Goal: Information Seeking & Learning: Learn about a topic

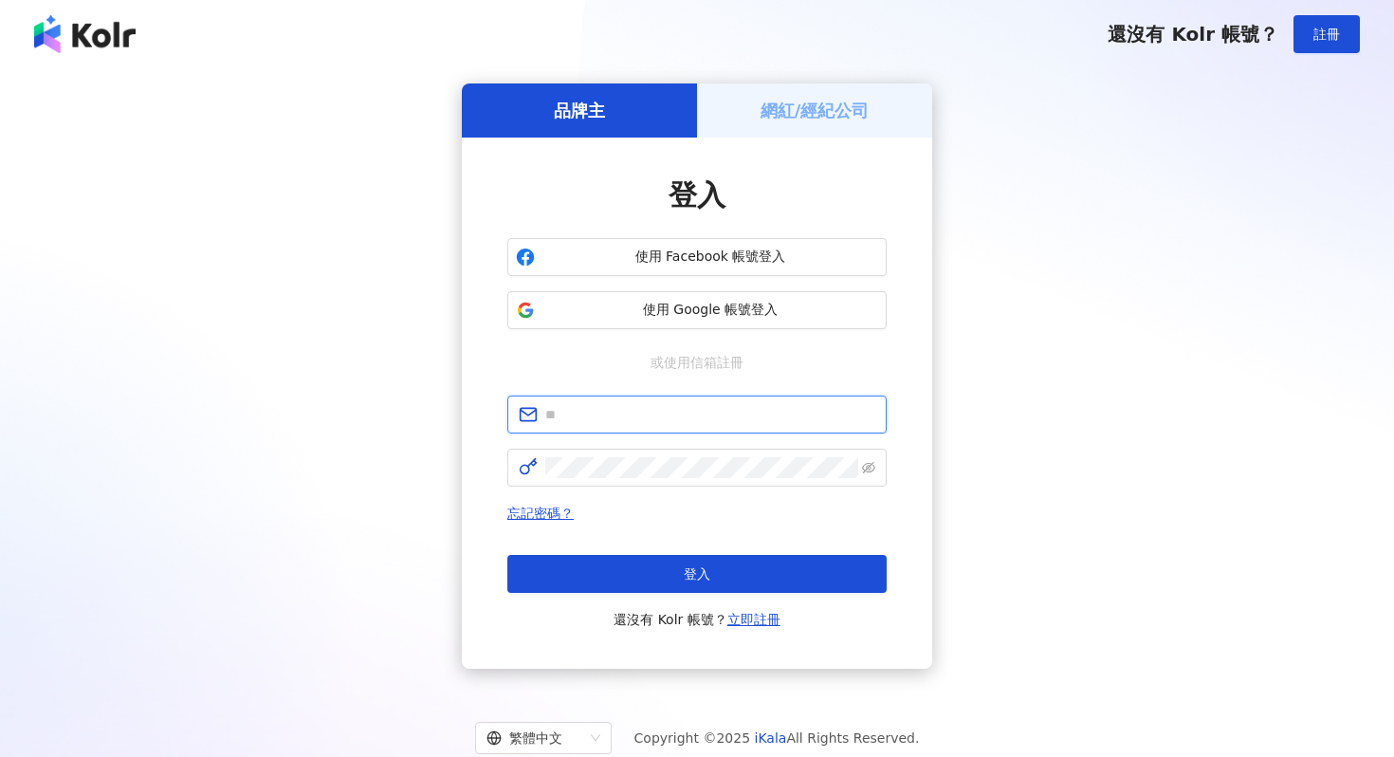
click at [661, 419] on input "text" at bounding box center [710, 414] width 330 height 21
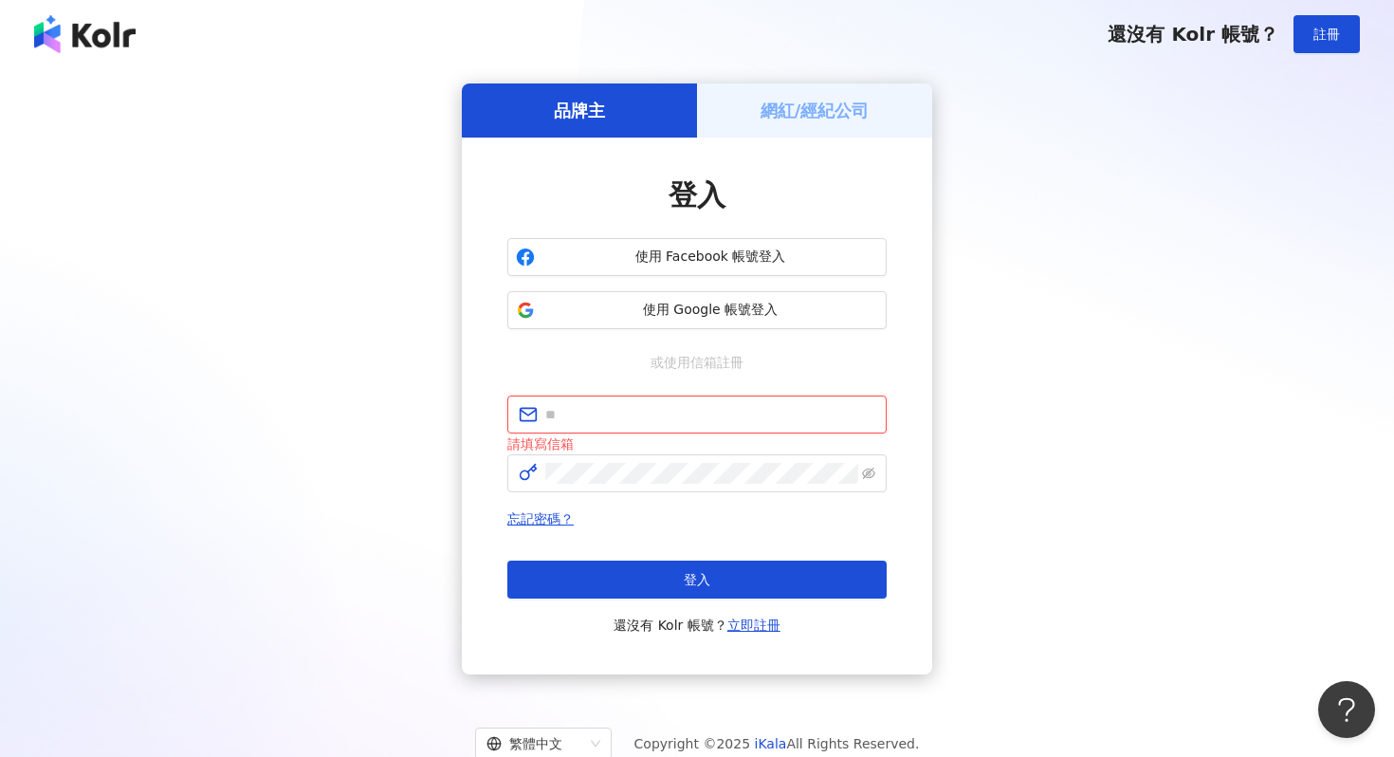
type input "**********"
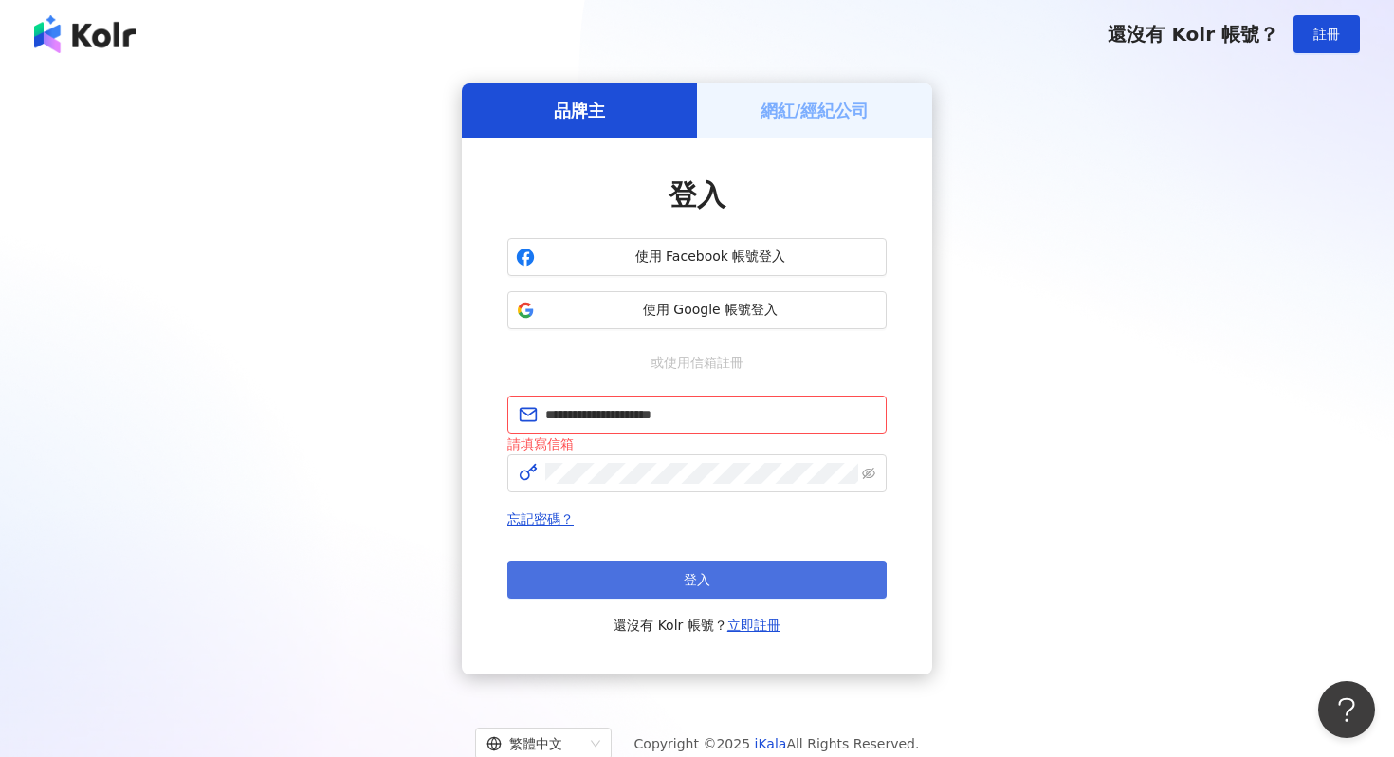
click at [701, 578] on span "登入" at bounding box center [697, 579] width 27 height 15
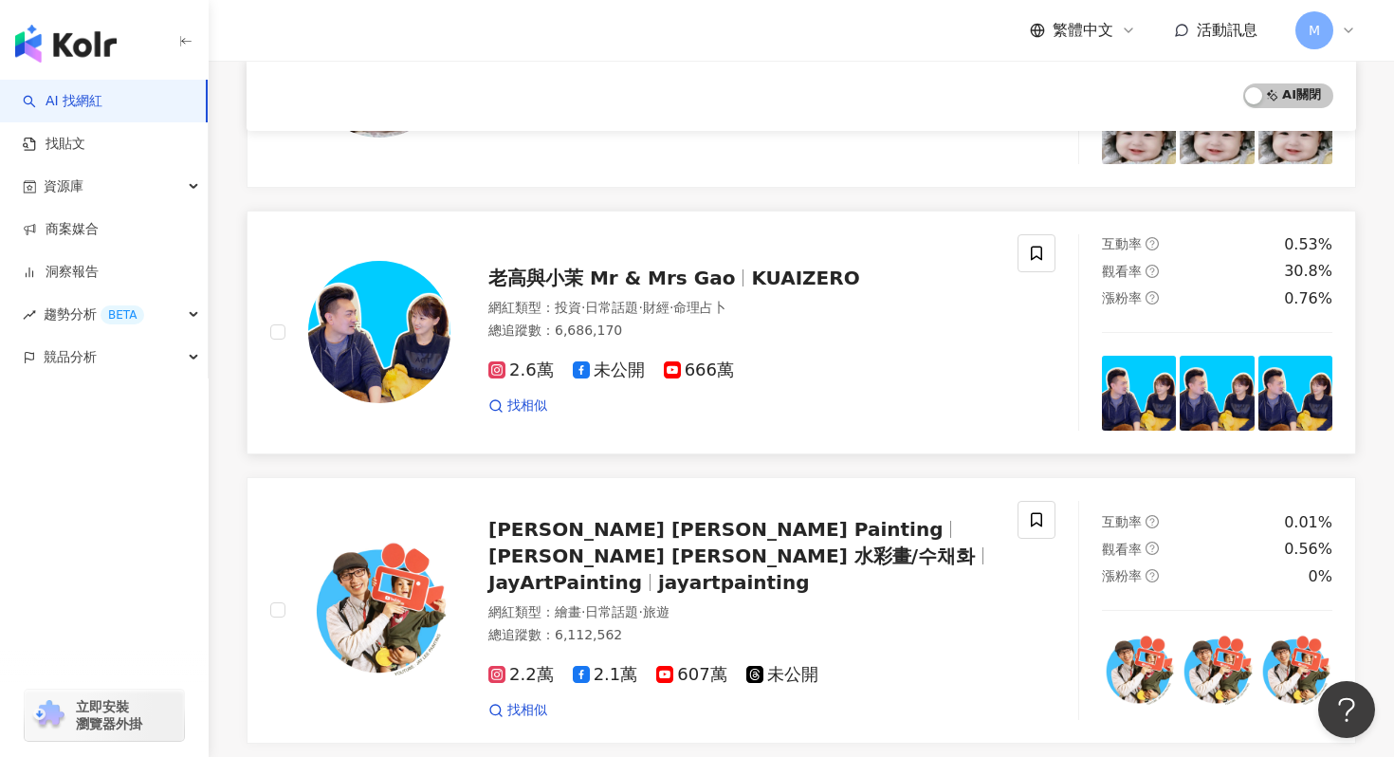
scroll to position [2706, 0]
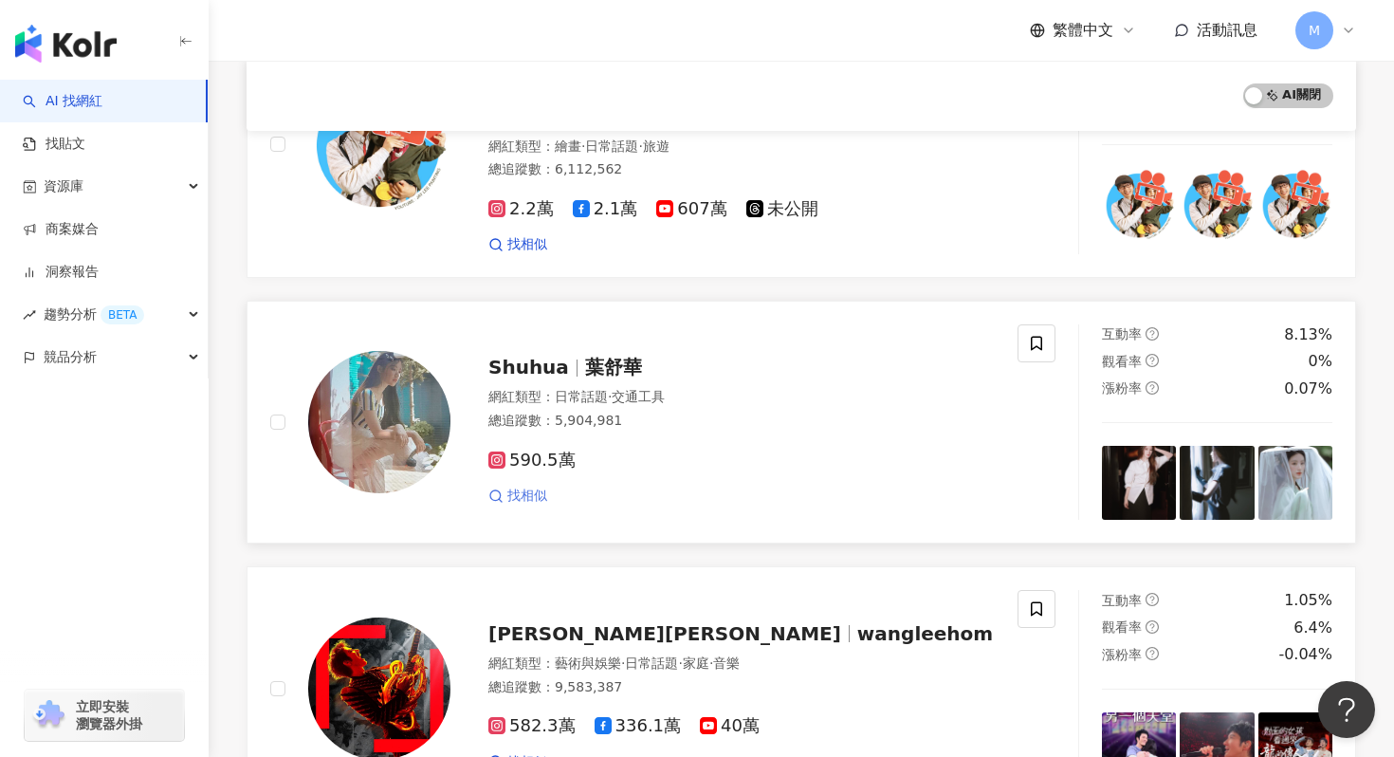
click at [530, 487] on span "找相似" at bounding box center [527, 496] width 40 height 19
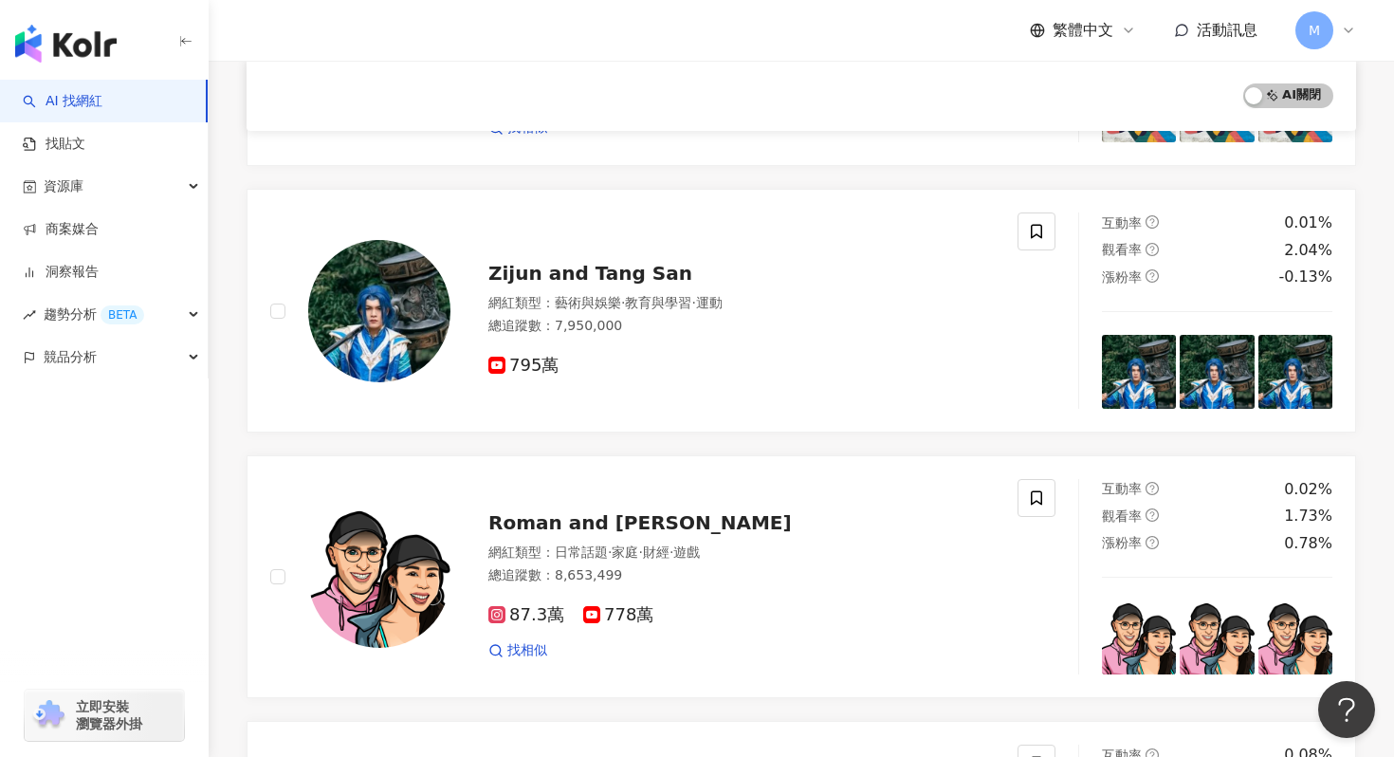
scroll to position [1370, 0]
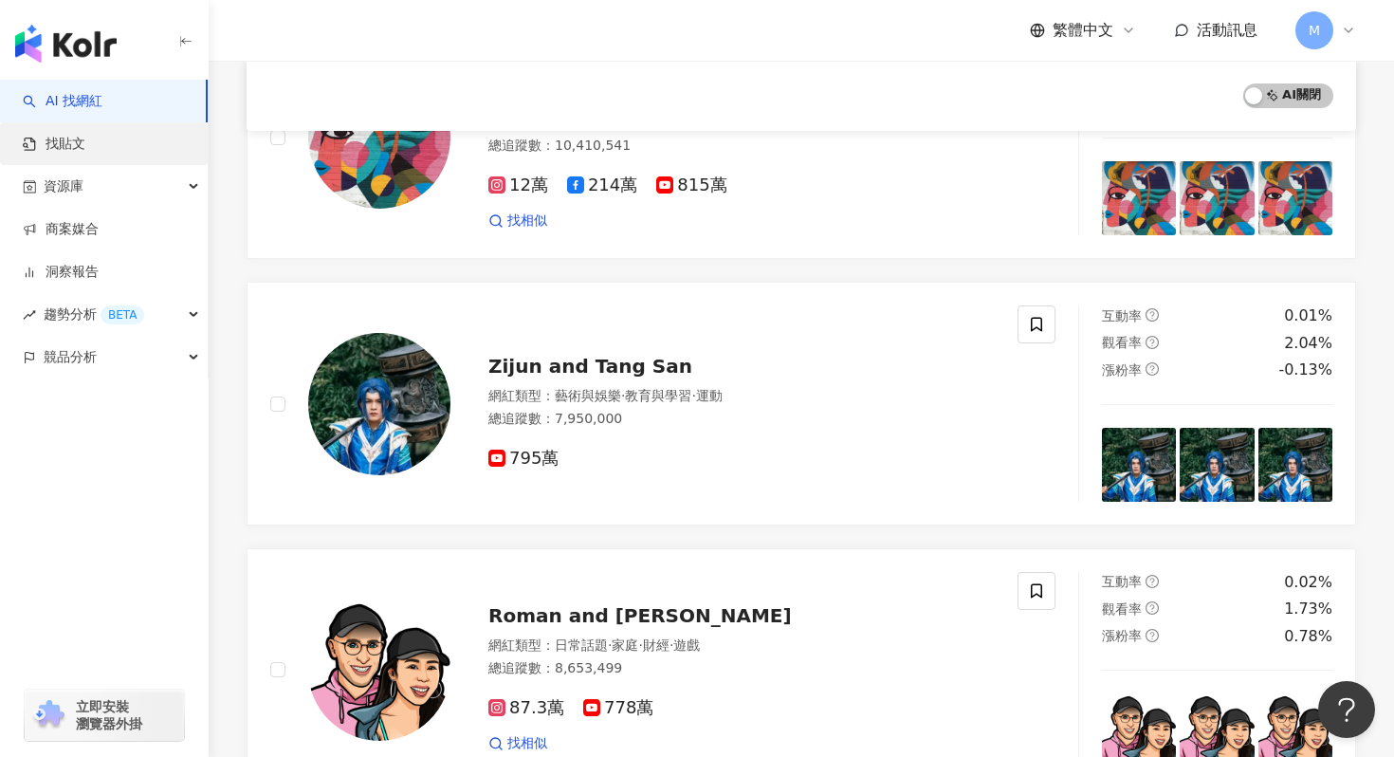
click at [85, 152] on link "找貼文" at bounding box center [54, 144] width 63 height 19
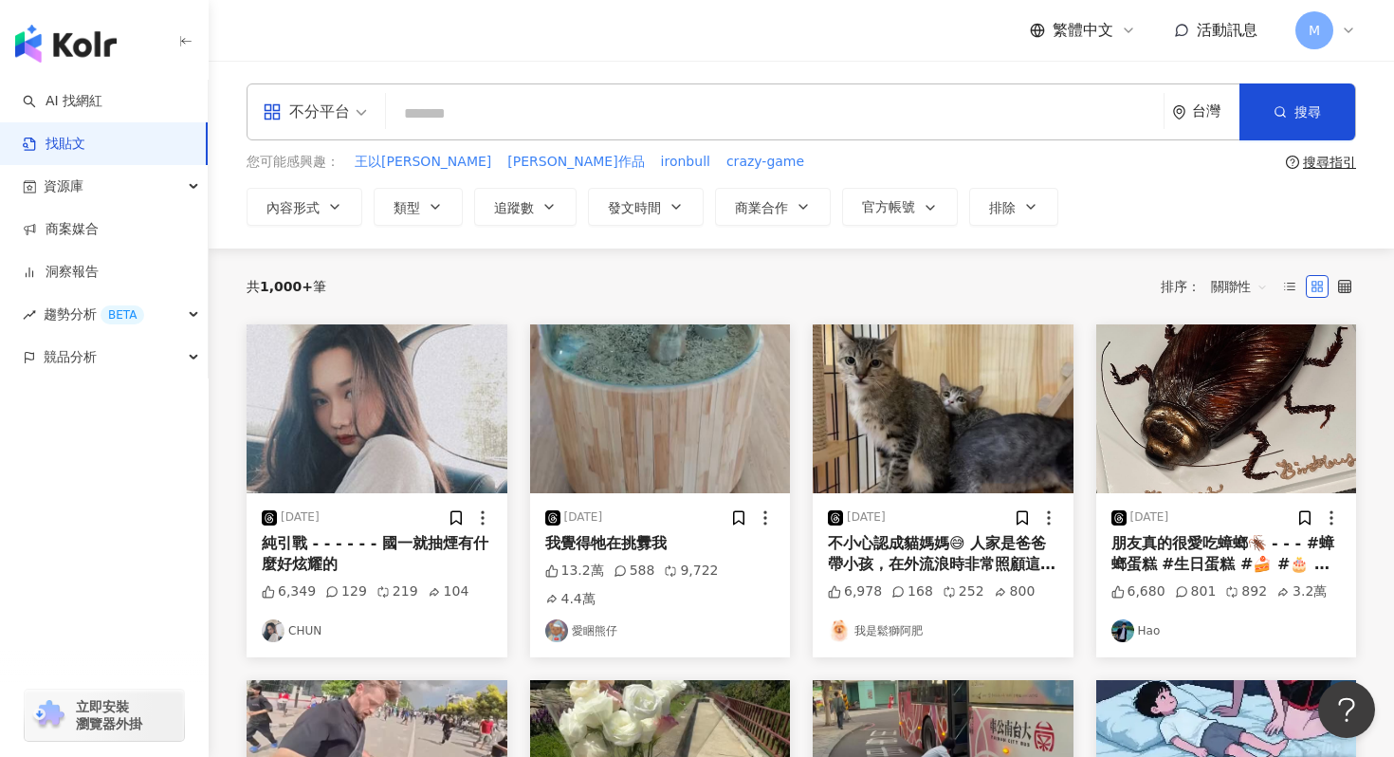
click at [353, 119] on span "不分平台" at bounding box center [315, 112] width 104 height 30
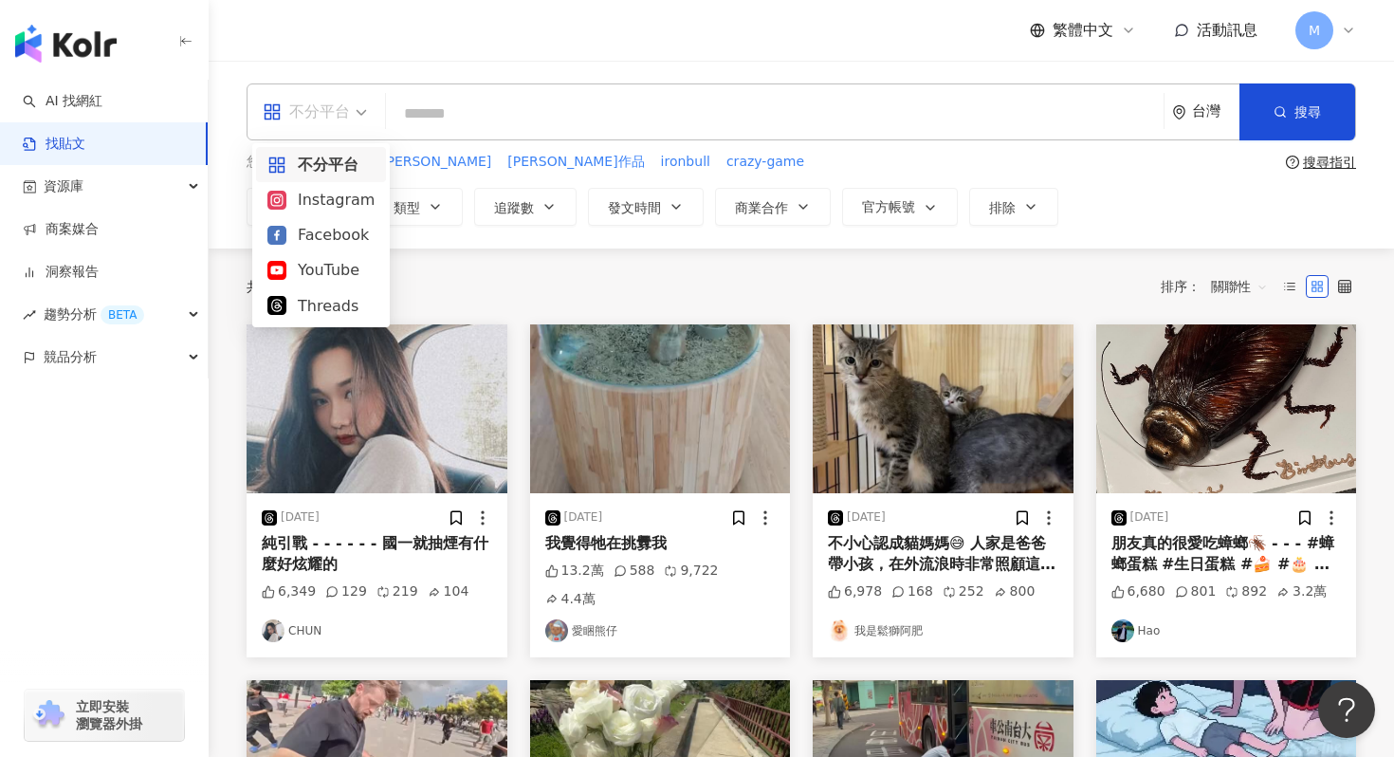
click at [353, 119] on span "不分平台" at bounding box center [315, 112] width 104 height 30
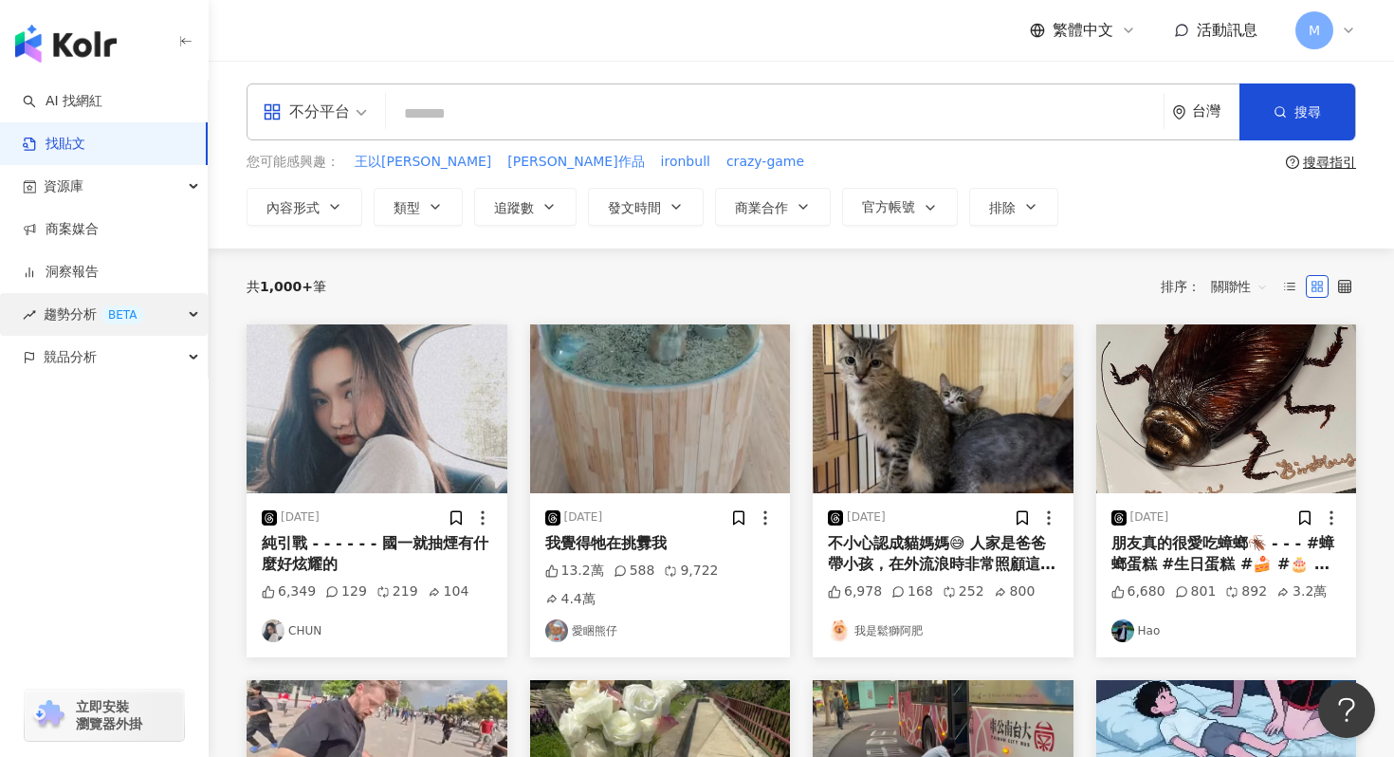
click at [174, 313] on div "趨勢分析 BETA" at bounding box center [104, 314] width 208 height 43
click at [99, 277] on link "洞察報告" at bounding box center [61, 272] width 76 height 19
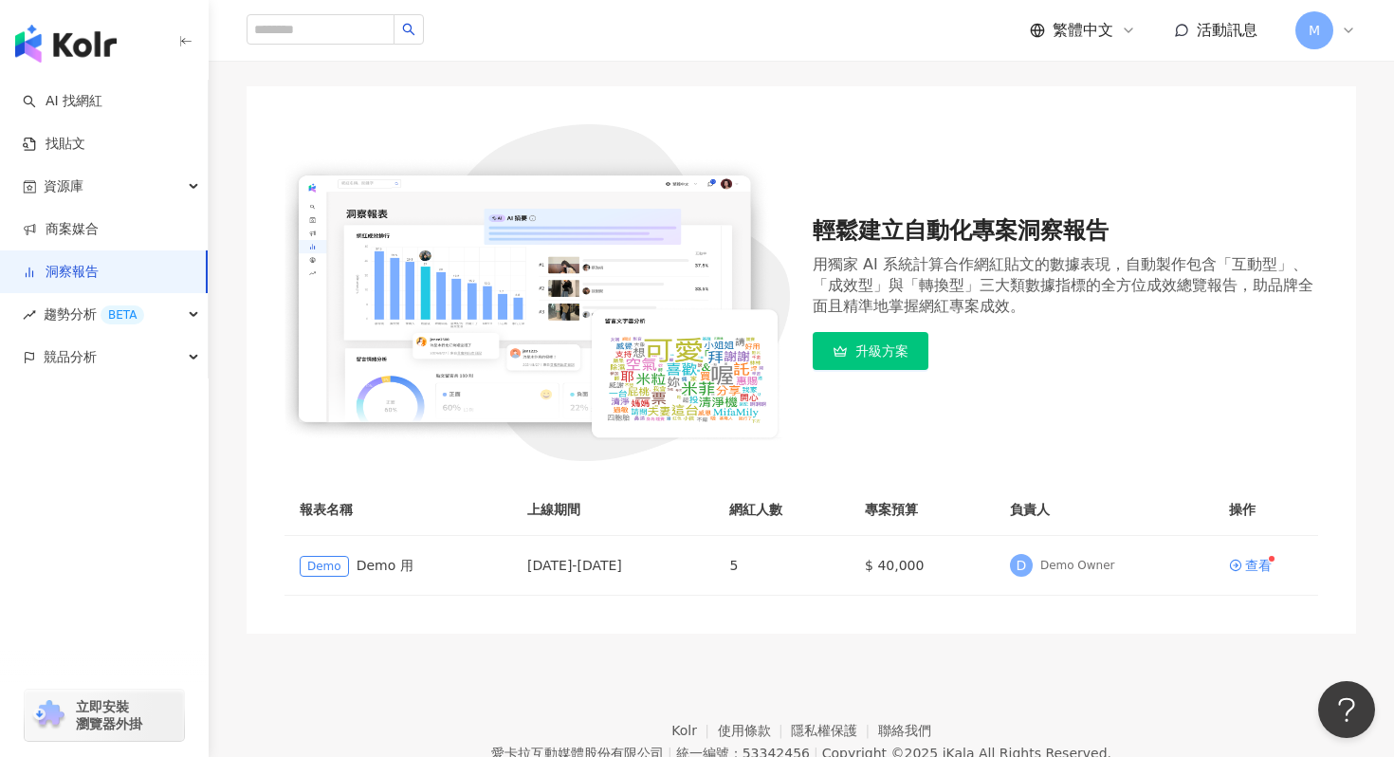
scroll to position [215, 0]
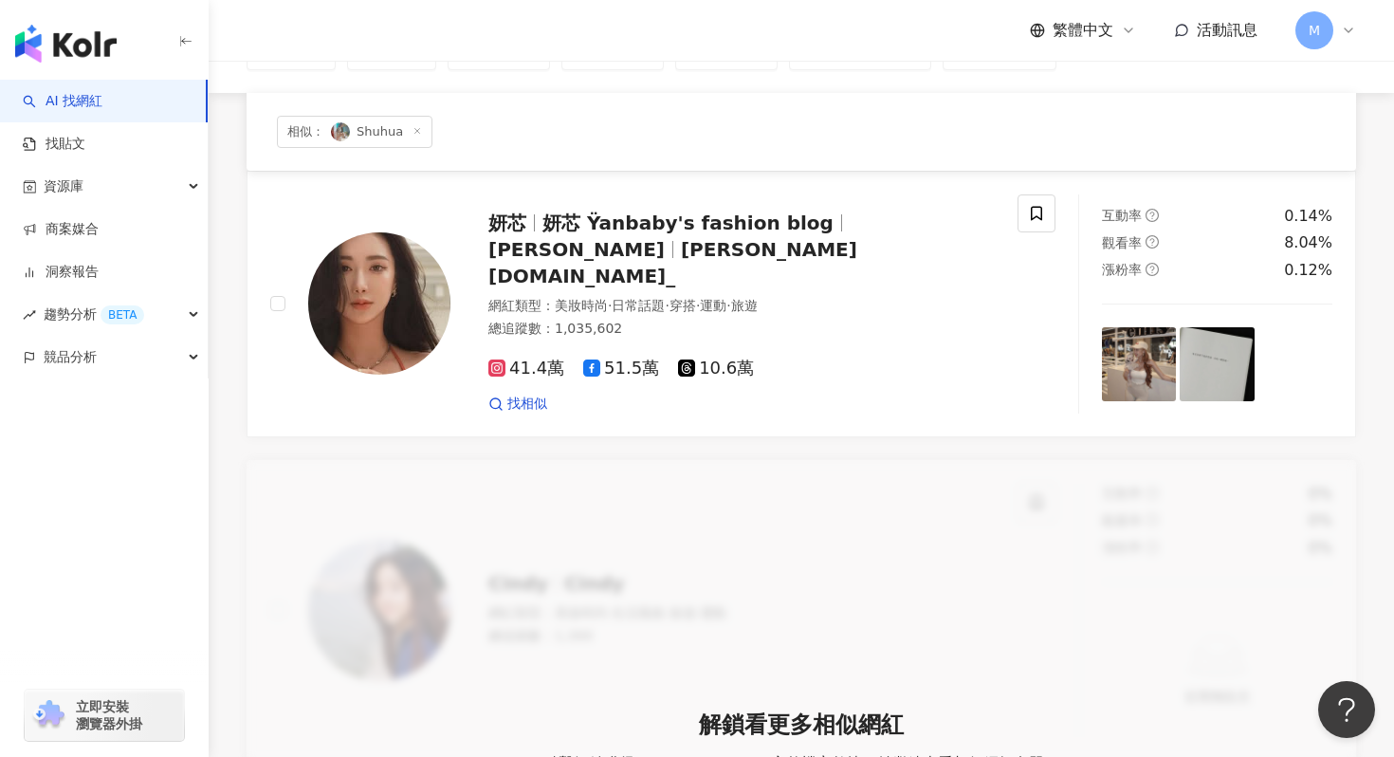
scroll to position [14, 0]
